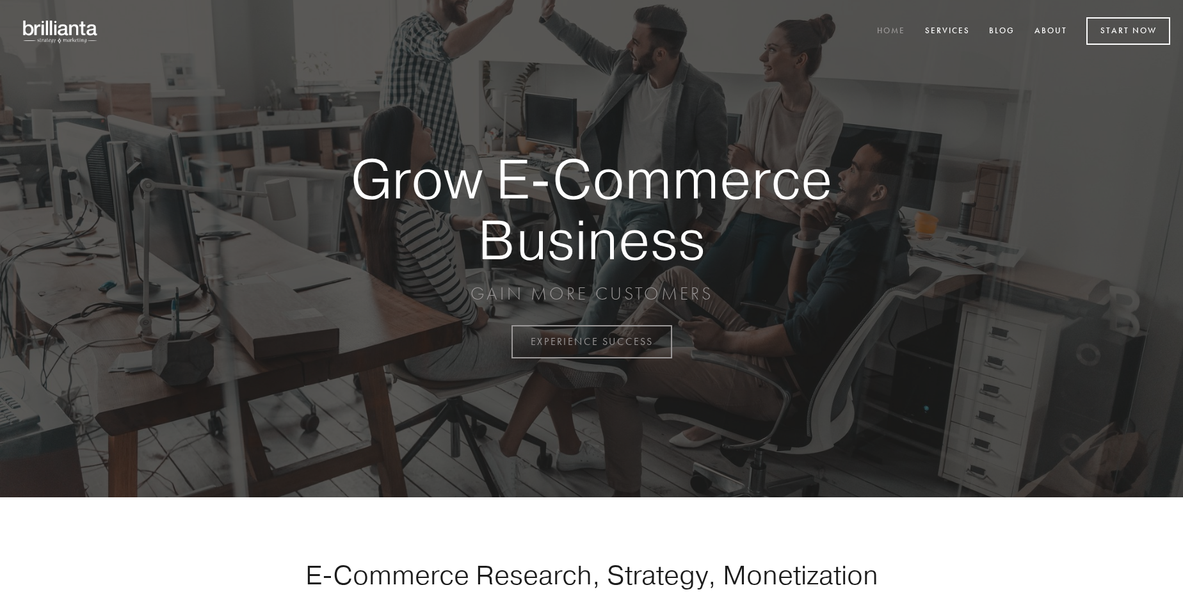
scroll to position [3357, 0]
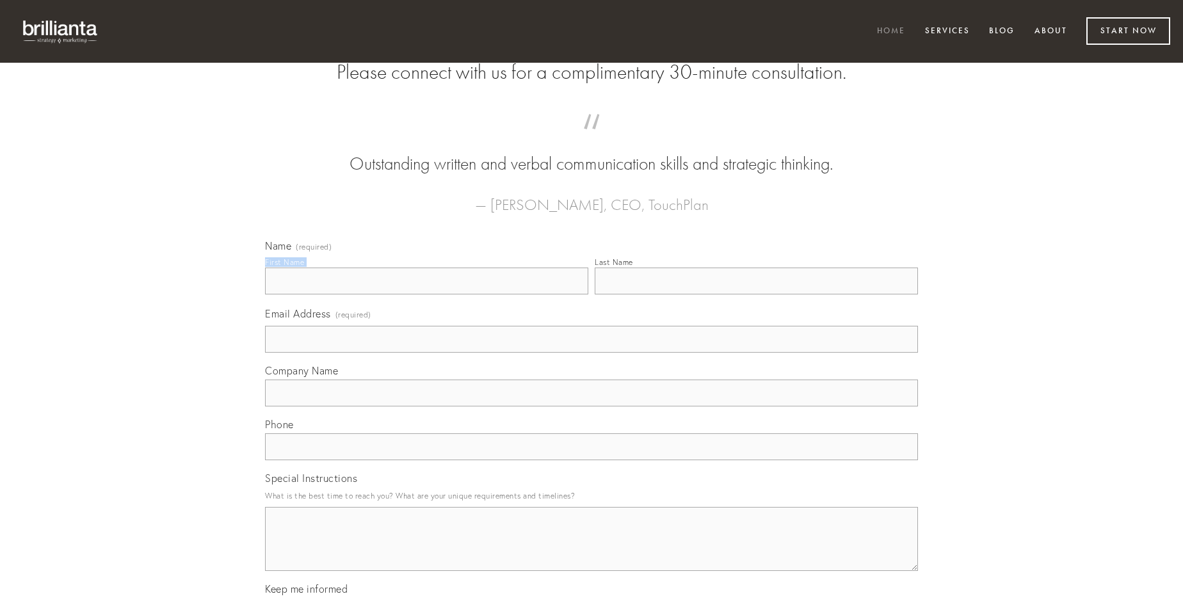
type input "[PERSON_NAME]"
click at [756, 295] on input "Last Name" at bounding box center [756, 281] width 323 height 27
type input "[PERSON_NAME]"
click at [592, 353] on input "Email Address (required)" at bounding box center [591, 339] width 653 height 27
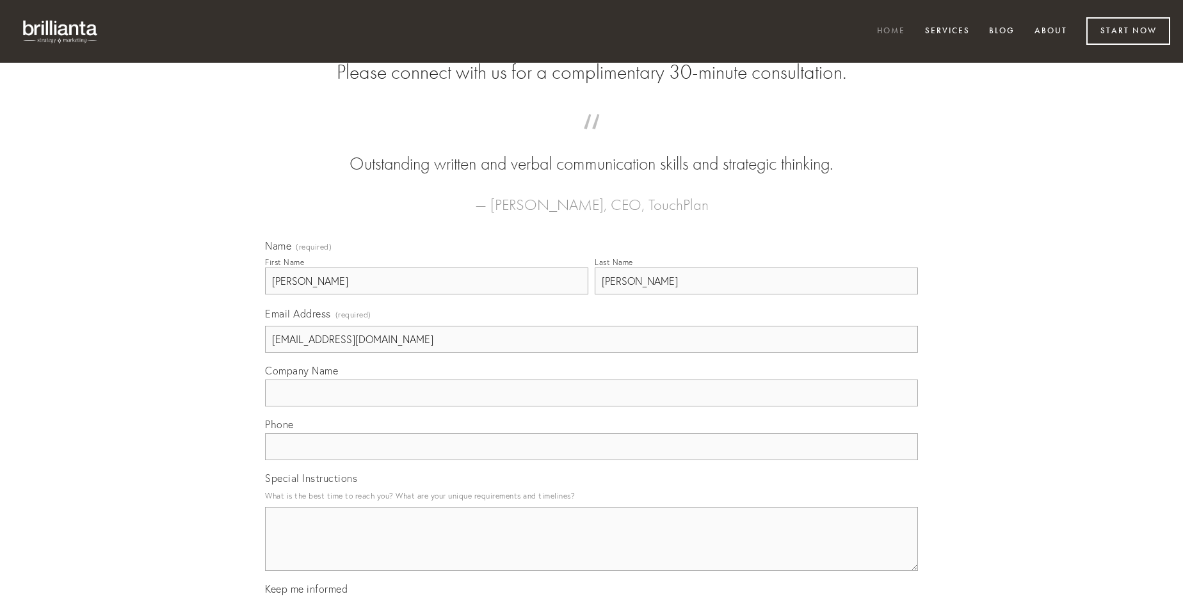
type input "[EMAIL_ADDRESS][DOMAIN_NAME]"
click at [592, 407] on input "Company Name" at bounding box center [591, 393] width 653 height 27
type input "vorax"
click at [592, 460] on input "text" at bounding box center [591, 447] width 653 height 27
click at [592, 551] on textarea "Special Instructions" at bounding box center [591, 539] width 653 height 64
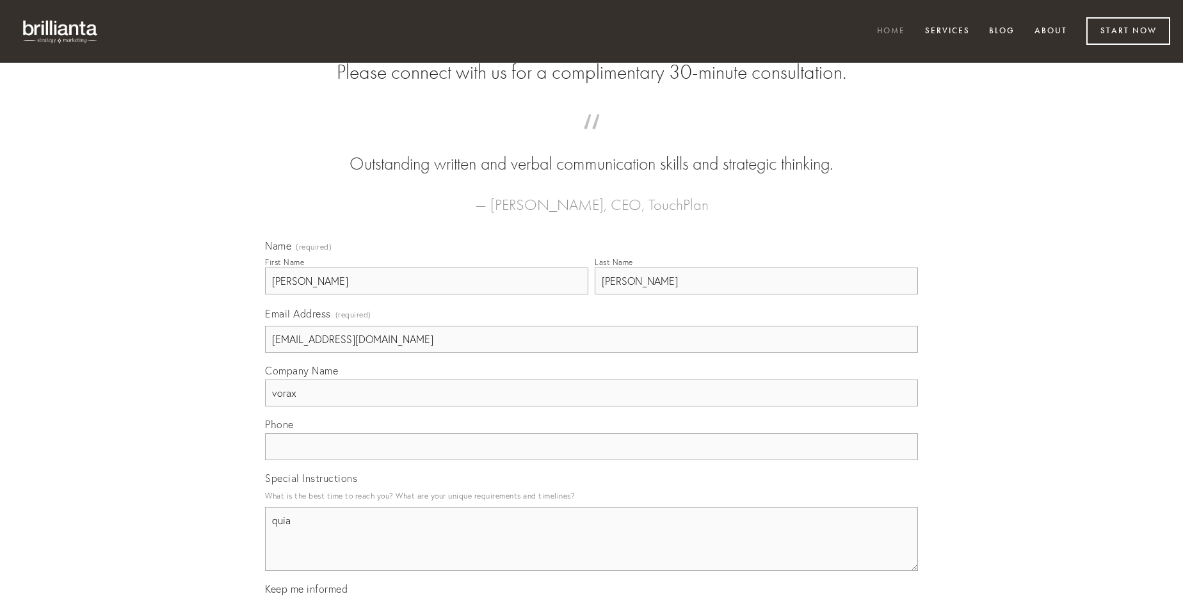
type textarea "quia"
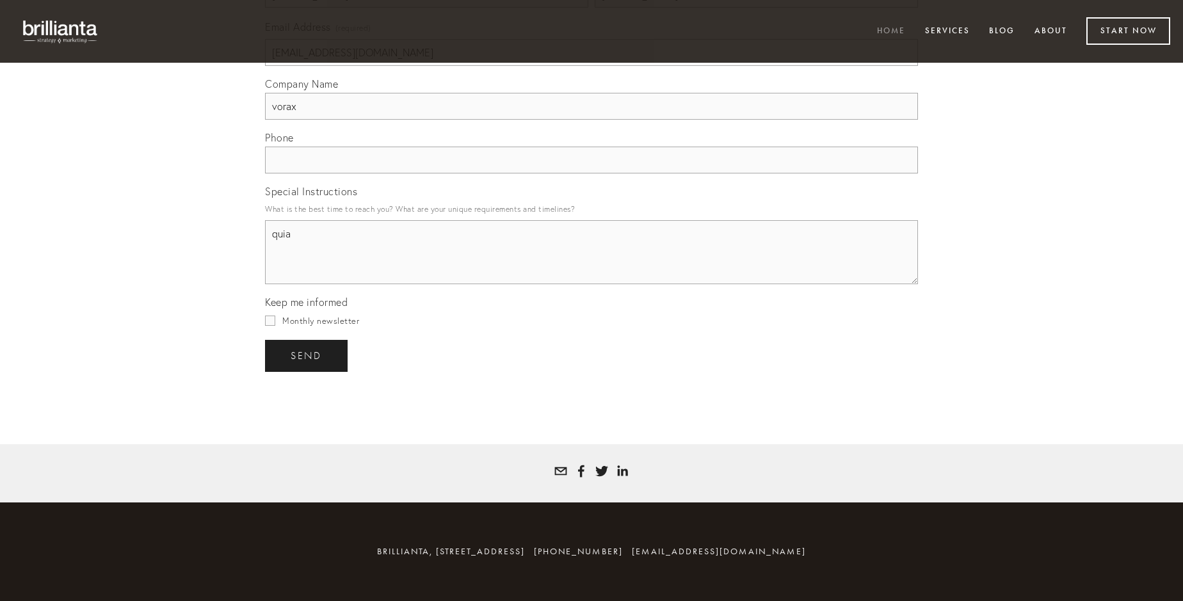
click at [307, 355] on span "send" at bounding box center [306, 356] width 31 height 12
